Goal: Use online tool/utility

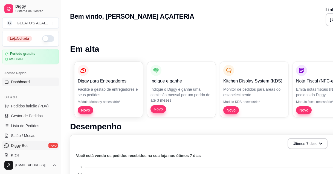
click at [46, 145] on link "Diggy Bot novo" at bounding box center [30, 145] width 57 height 9
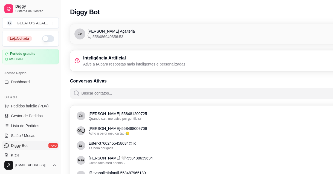
click at [46, 39] on button "button" at bounding box center [48, 38] width 12 height 7
